Goal: Task Accomplishment & Management: Manage account settings

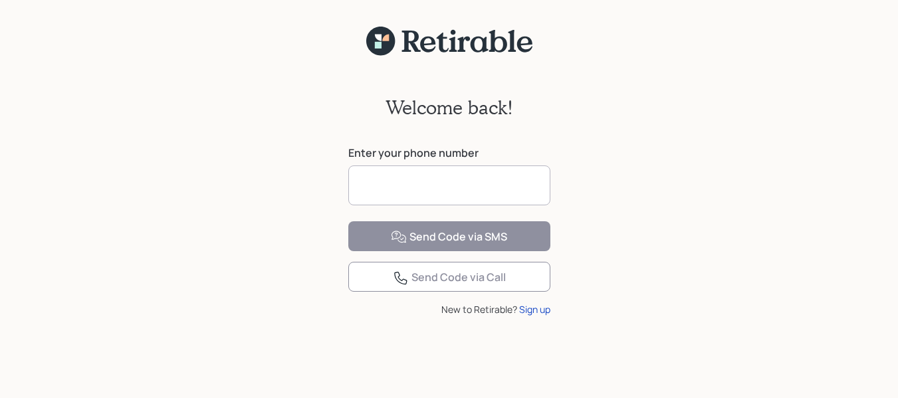
click at [400, 181] on input at bounding box center [449, 185] width 202 height 40
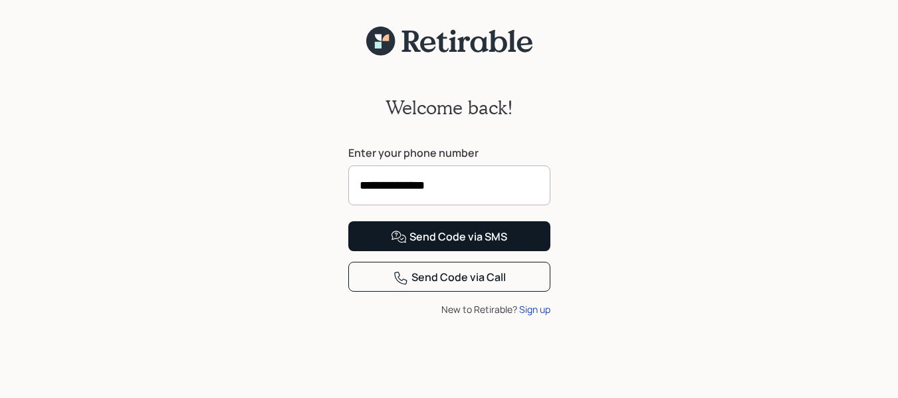
type input "**********"
click at [469, 245] on div "Send Code via SMS" at bounding box center [449, 237] width 116 height 16
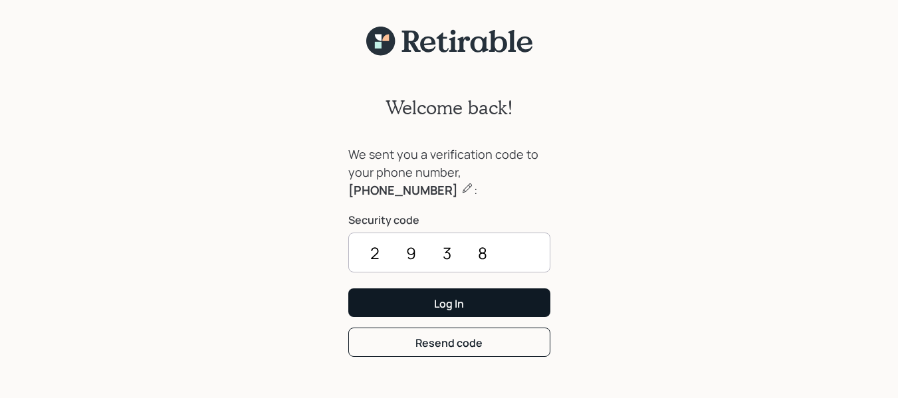
type input "2938"
click at [490, 308] on button "Log In" at bounding box center [449, 302] width 202 height 29
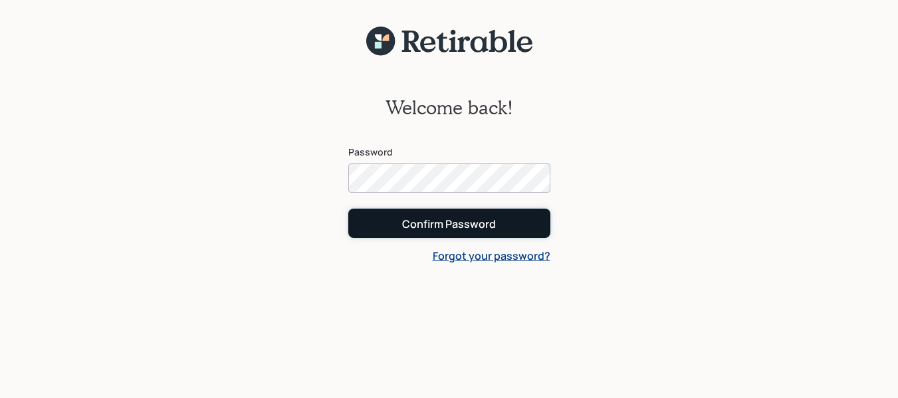
click at [526, 220] on button "Confirm Password" at bounding box center [449, 223] width 202 height 29
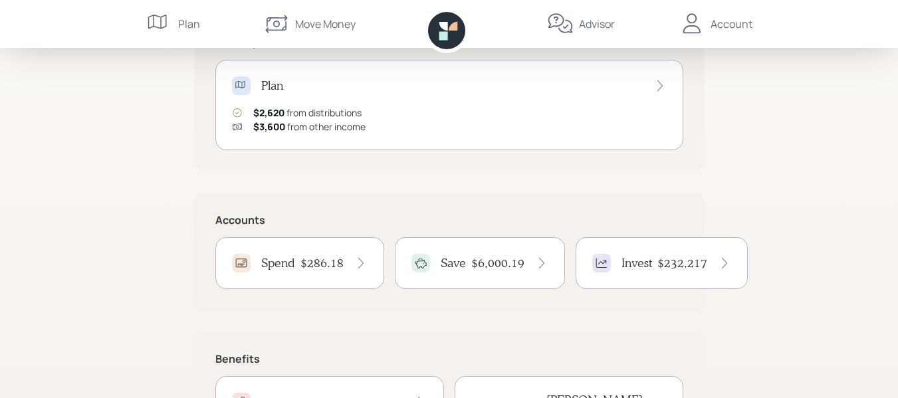
scroll to position [199, 0]
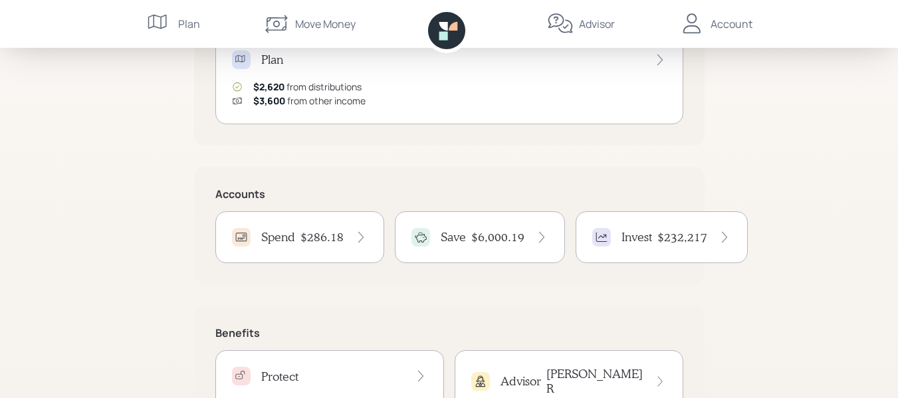
click at [349, 234] on div "$286.18" at bounding box center [333, 237] width 67 height 15
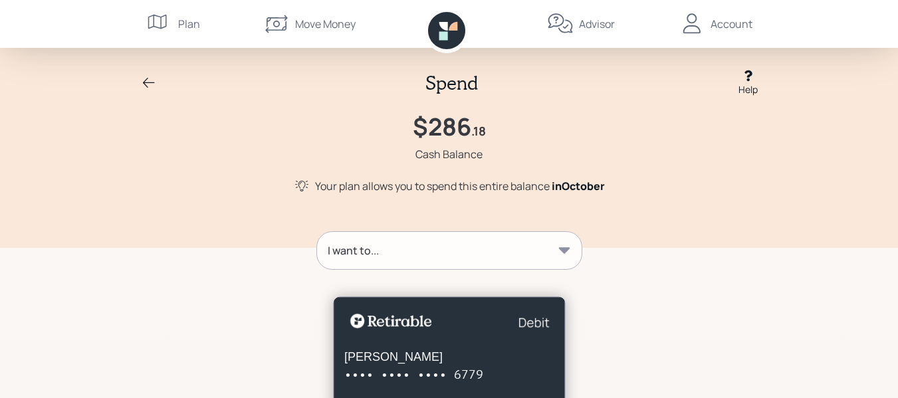
click at [148, 80] on icon at bounding box center [149, 83] width 16 height 16
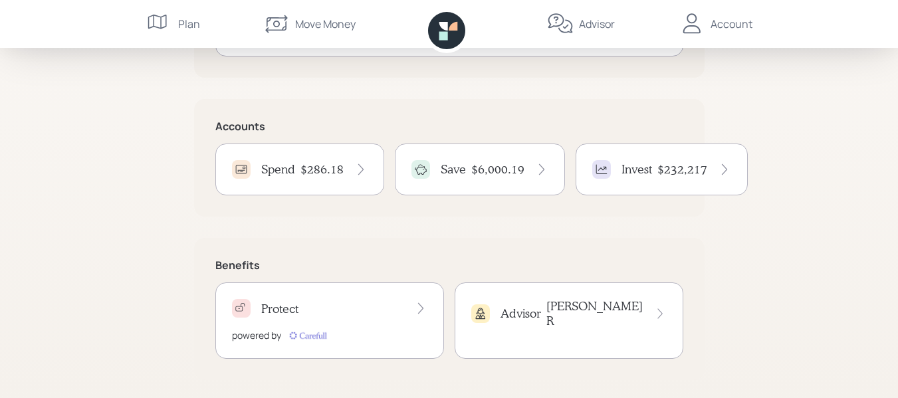
scroll to position [270, 0]
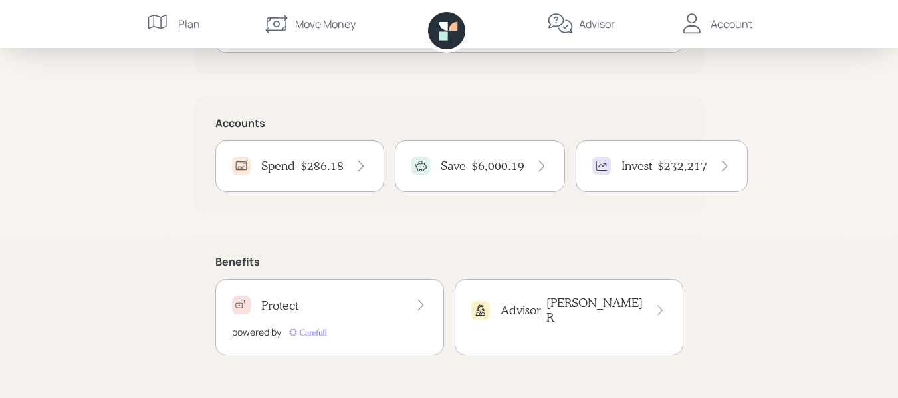
click at [494, 166] on h4 "$6,000.19" at bounding box center [497, 166] width 53 height 15
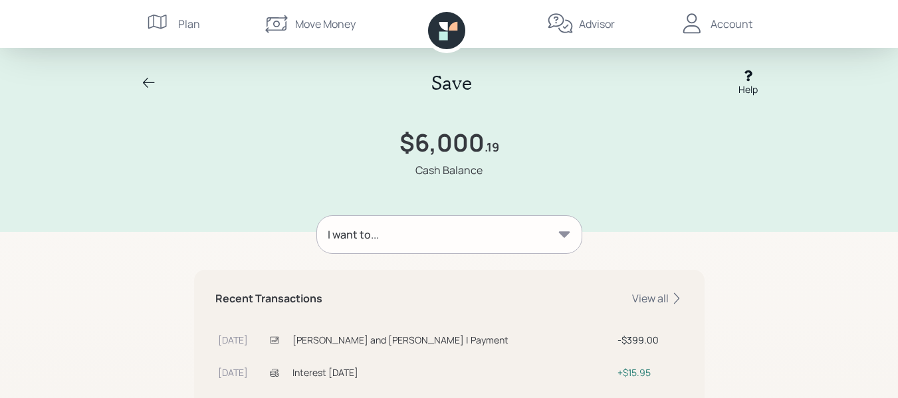
click at [736, 21] on div "Account" at bounding box center [731, 24] width 42 height 16
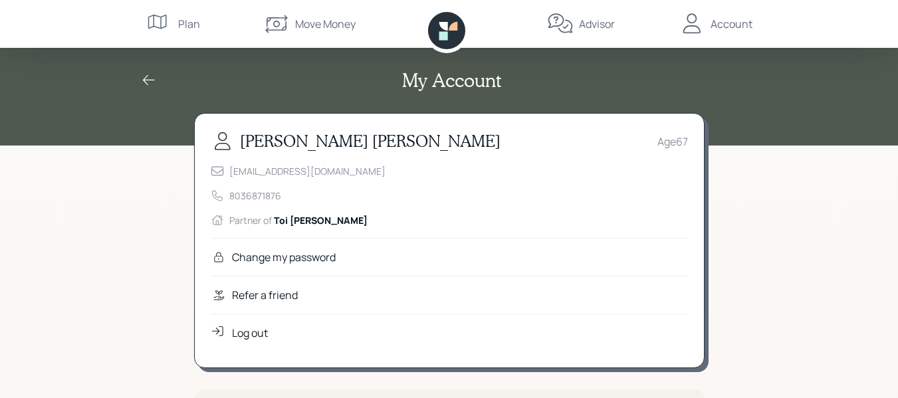
click at [257, 330] on div "Log out" at bounding box center [250, 333] width 36 height 16
